Goal: Task Accomplishment & Management: Manage account settings

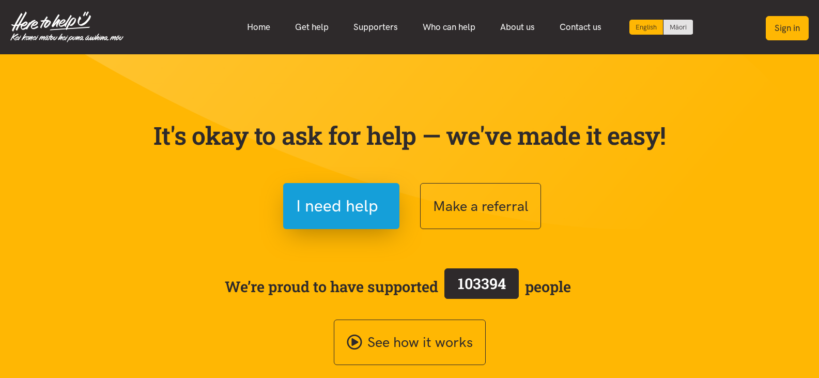
click at [795, 37] on button "Sign in" at bounding box center [787, 28] width 43 height 24
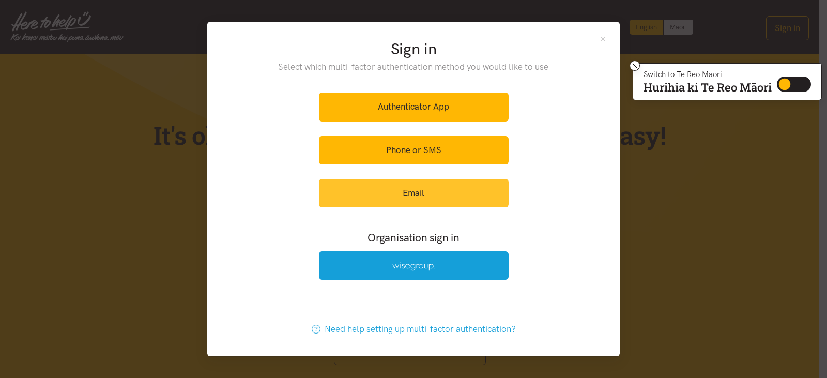
click at [445, 195] on link "Email" at bounding box center [414, 193] width 190 height 28
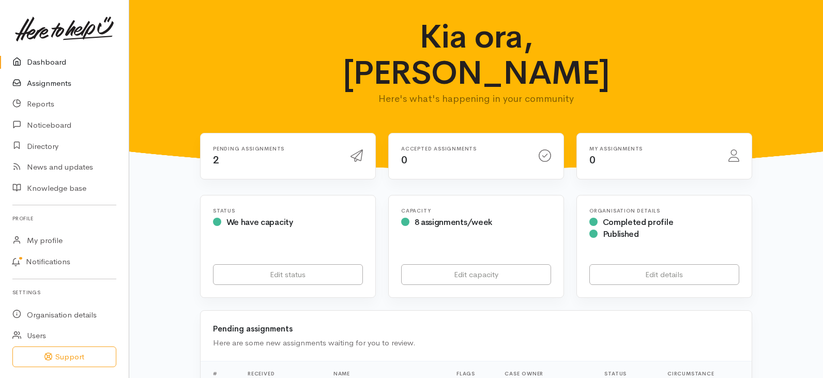
click at [65, 82] on link "Assignments" at bounding box center [64, 83] width 129 height 21
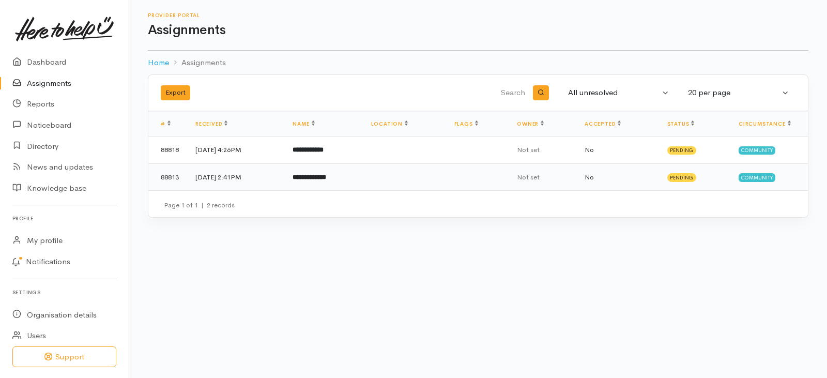
click at [326, 174] on b "**********" at bounding box center [310, 177] width 34 height 7
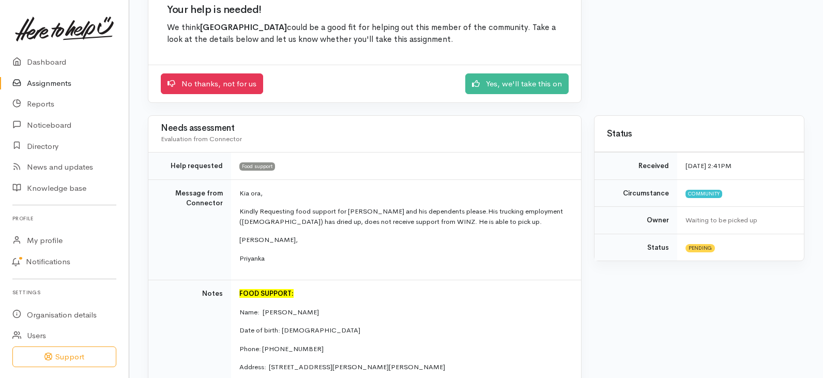
scroll to position [103, 0]
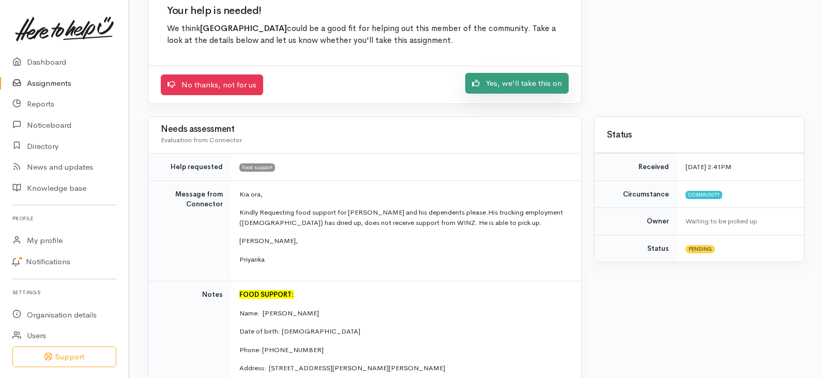
click at [499, 89] on link "Yes, we'll take this on" at bounding box center [516, 83] width 103 height 21
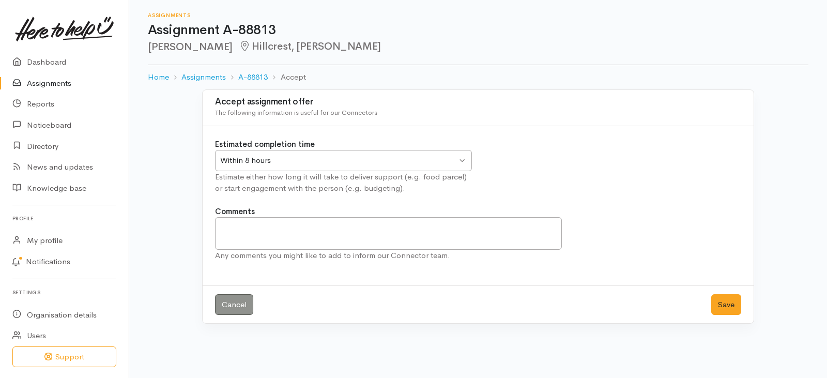
click at [454, 159] on div "Within 8 hours" at bounding box center [338, 161] width 237 height 12
drag, startPoint x: 239, startPoint y: 216, endPoint x: 250, endPoint y: 214, distance: 11.2
click at [734, 308] on button "Save" at bounding box center [726, 304] width 30 height 21
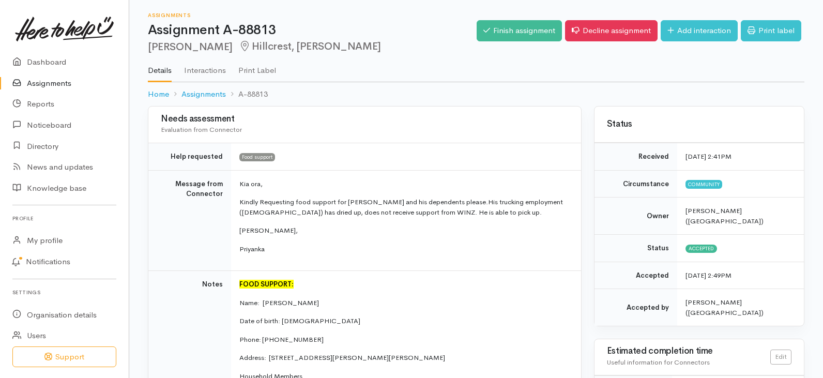
click at [48, 73] on link "Assignments" at bounding box center [64, 83] width 129 height 21
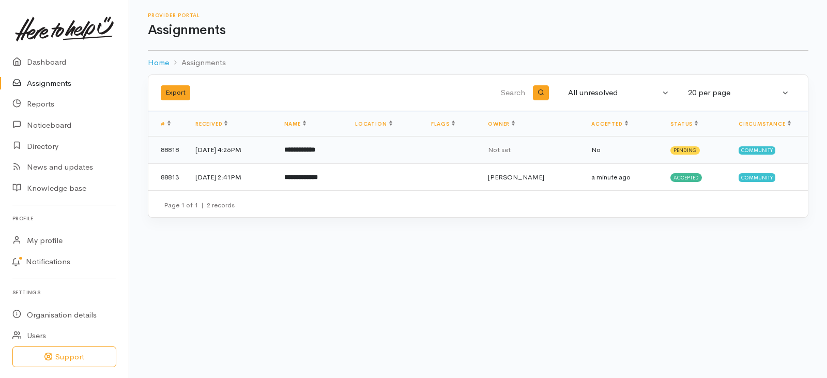
click at [315, 146] on b "**********" at bounding box center [299, 149] width 31 height 7
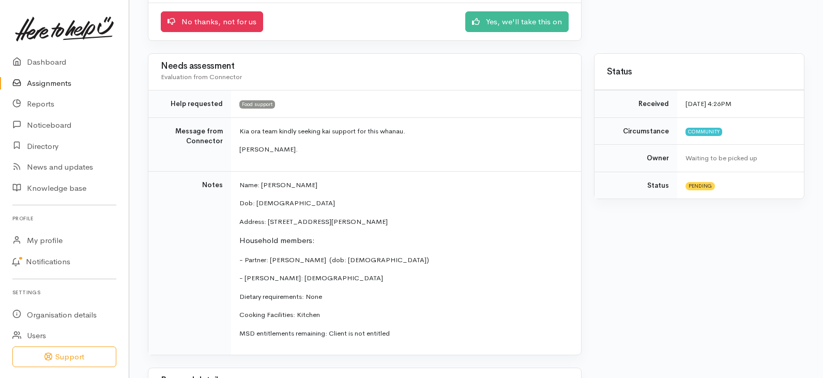
scroll to position [103, 0]
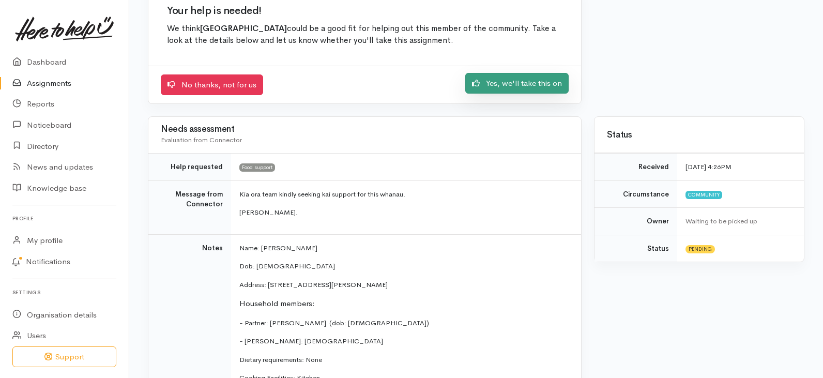
click at [512, 90] on link "Yes, we'll take this on" at bounding box center [516, 83] width 103 height 21
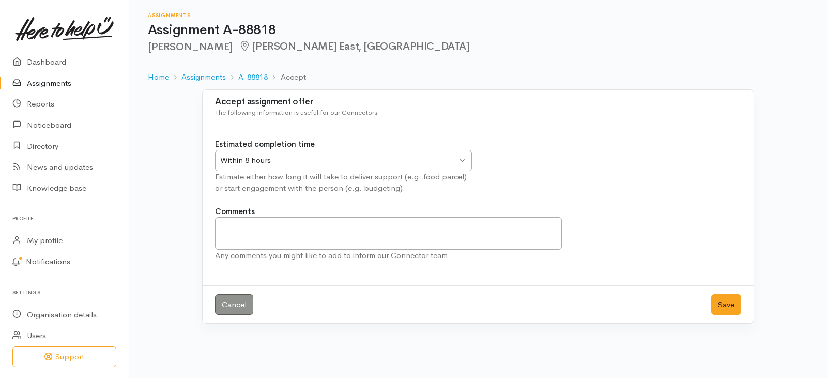
click at [462, 155] on div "Within 8 hours Within 8 hours" at bounding box center [343, 160] width 257 height 21
click at [722, 307] on button "Save" at bounding box center [726, 304] width 30 height 21
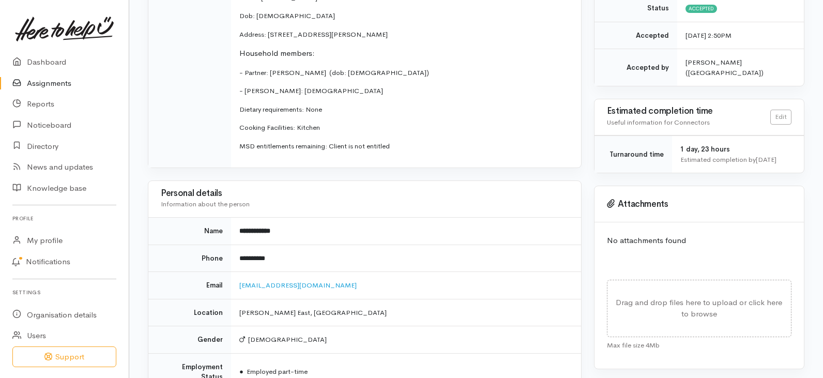
scroll to position [258, 0]
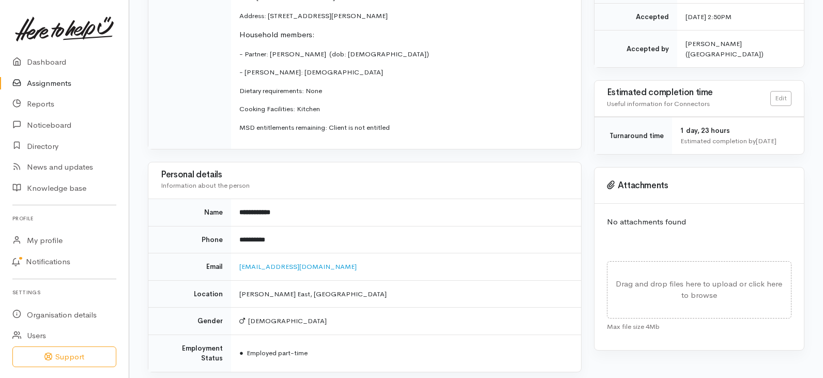
click at [52, 80] on link "Assignments" at bounding box center [64, 83] width 129 height 21
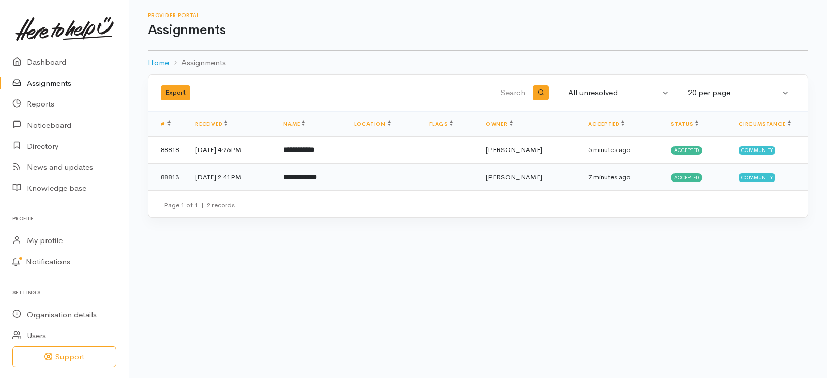
click at [275, 178] on td "[DATE] 2:41PM" at bounding box center [231, 176] width 88 height 27
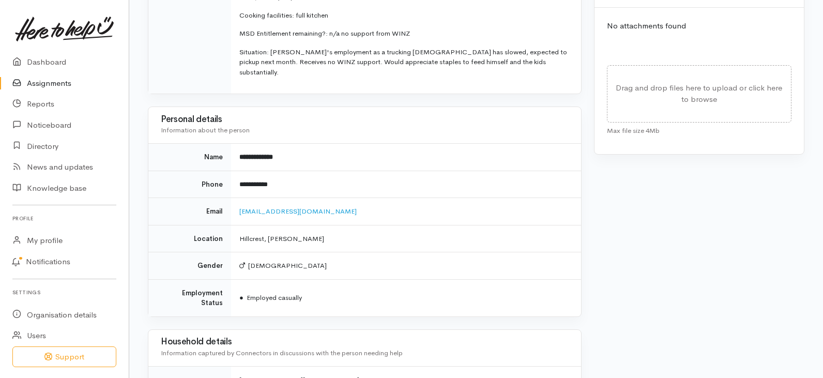
scroll to position [465, 0]
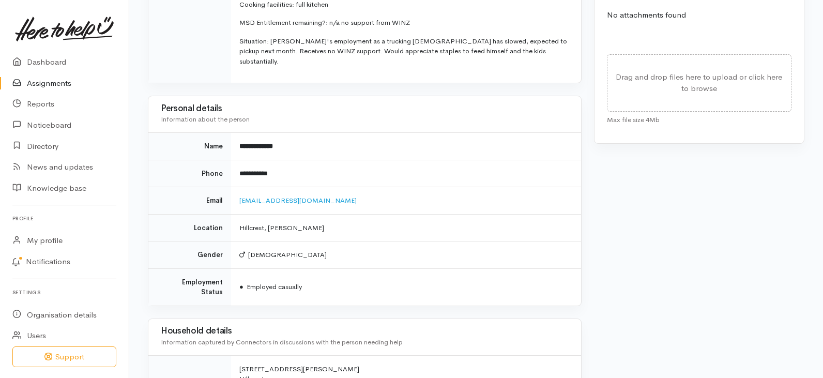
click at [67, 81] on link "Assignments" at bounding box center [64, 83] width 129 height 21
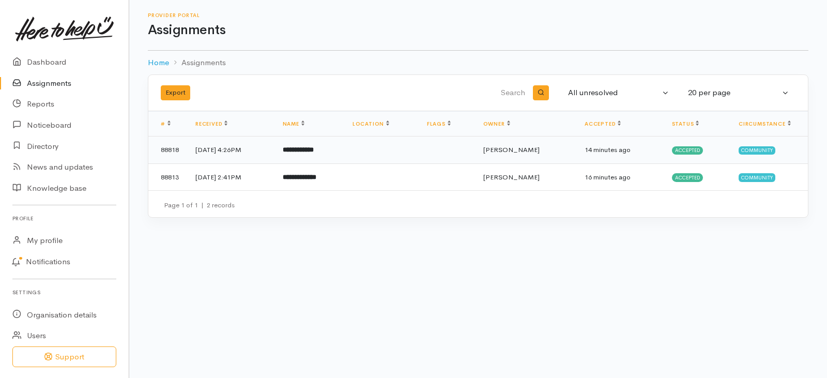
click at [314, 150] on b "**********" at bounding box center [298, 149] width 31 height 7
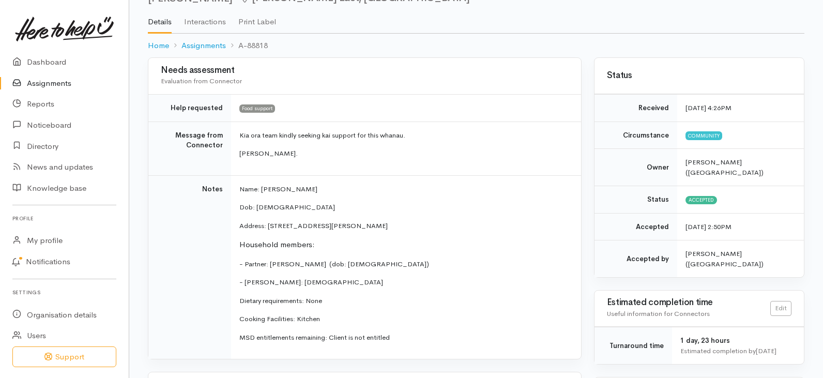
scroll to position [19, 0]
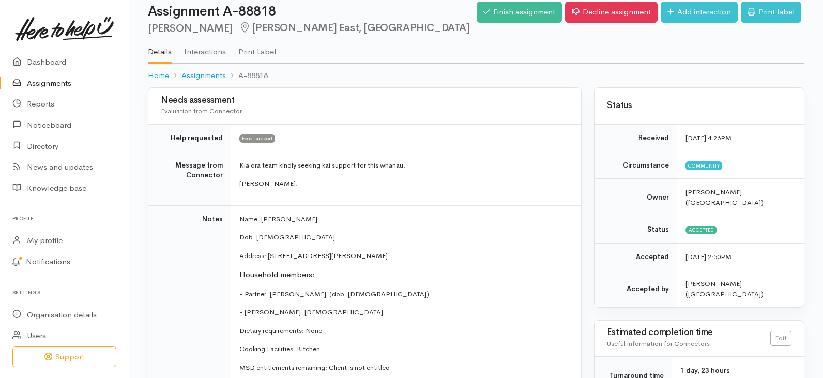
click at [37, 79] on link "Assignments" at bounding box center [64, 83] width 129 height 21
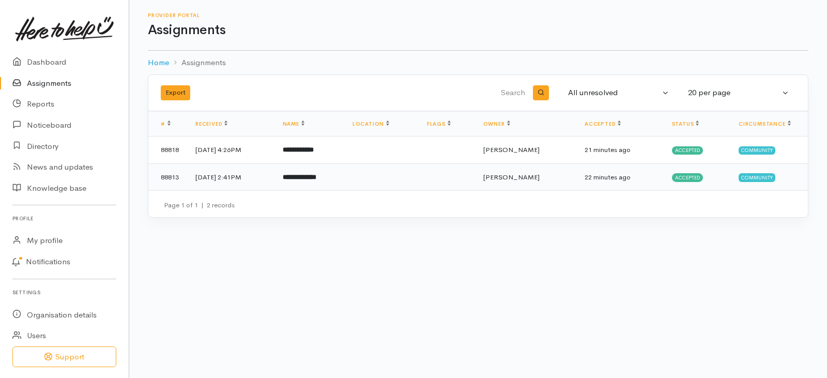
click at [333, 171] on td "**********" at bounding box center [310, 176] width 70 height 27
